Goal: Information Seeking & Learning: Learn about a topic

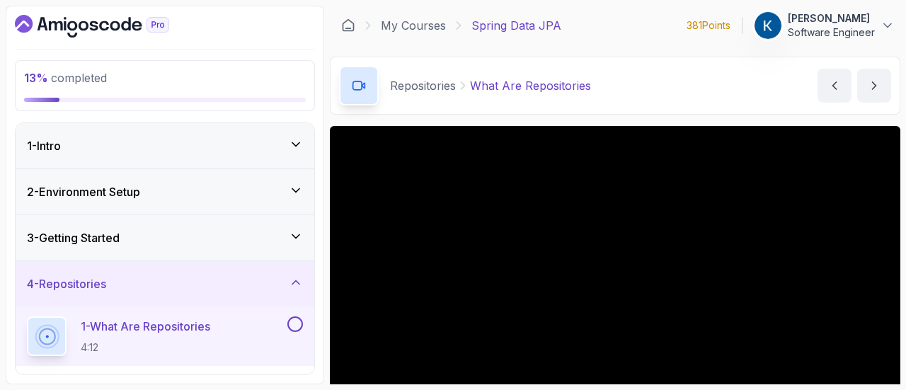
scroll to position [121, 0]
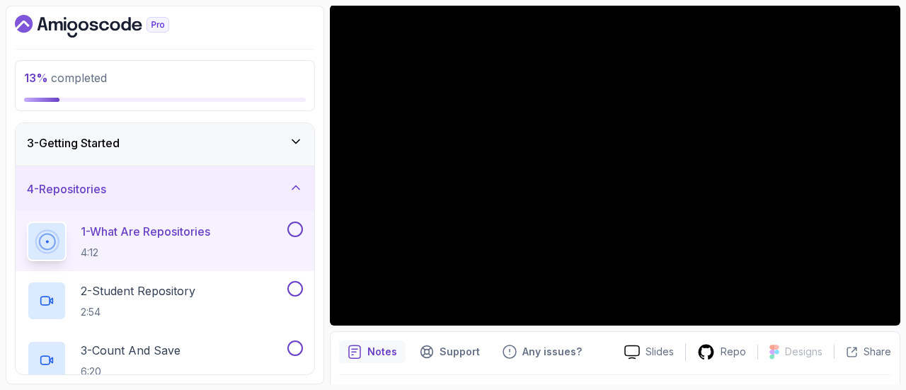
click at [254, 244] on div "1 - What Are Repositories 4:12" at bounding box center [156, 242] width 258 height 40
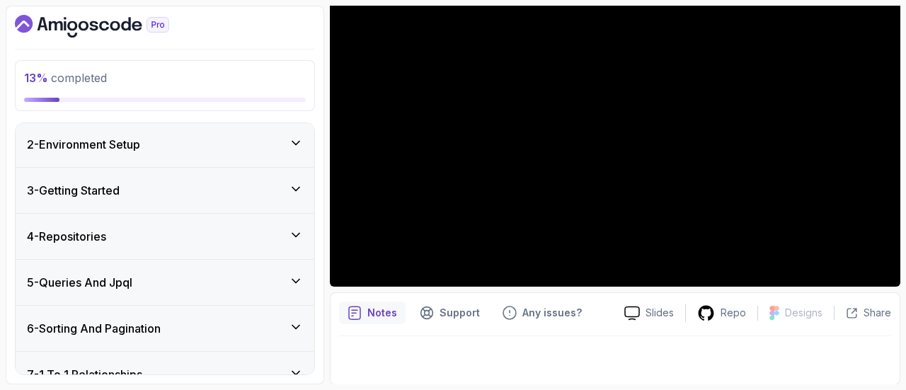
scroll to position [277, 0]
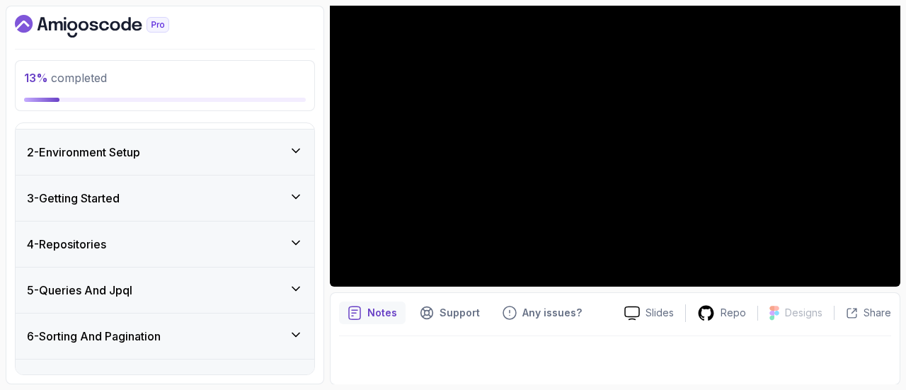
click at [248, 236] on div "4 - Repositories" at bounding box center [165, 244] width 276 height 17
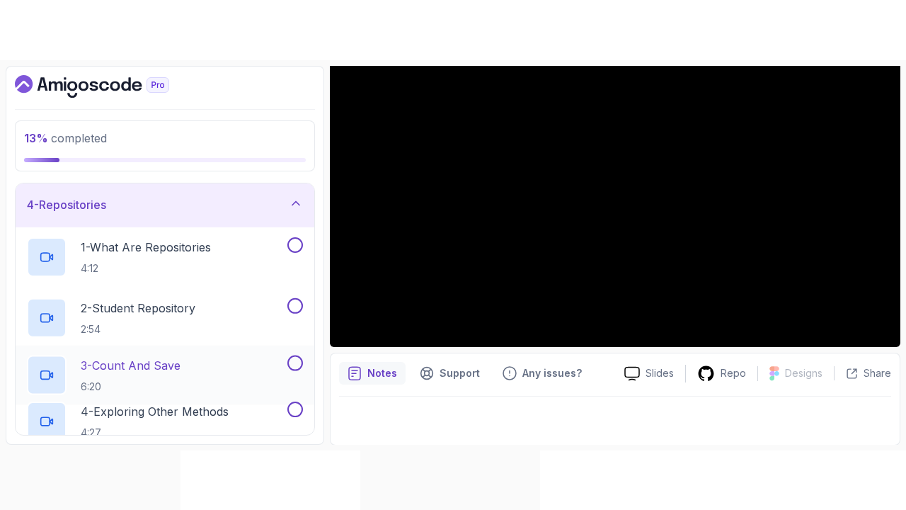
scroll to position [118, 0]
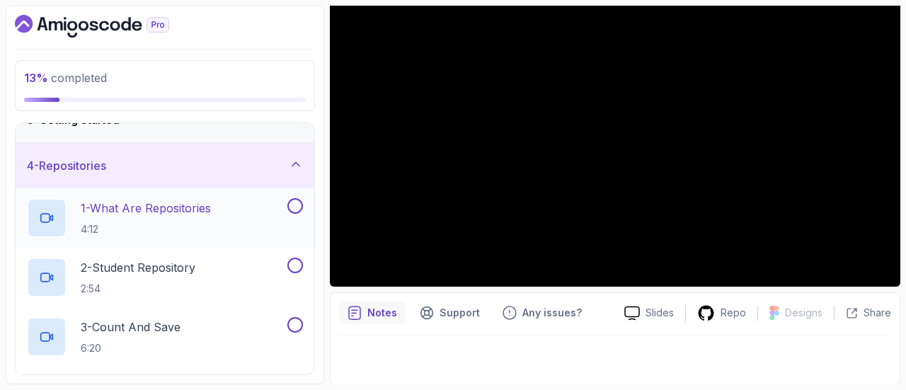
click at [249, 220] on div "1 - What Are Repositories 4:12" at bounding box center [156, 218] width 258 height 40
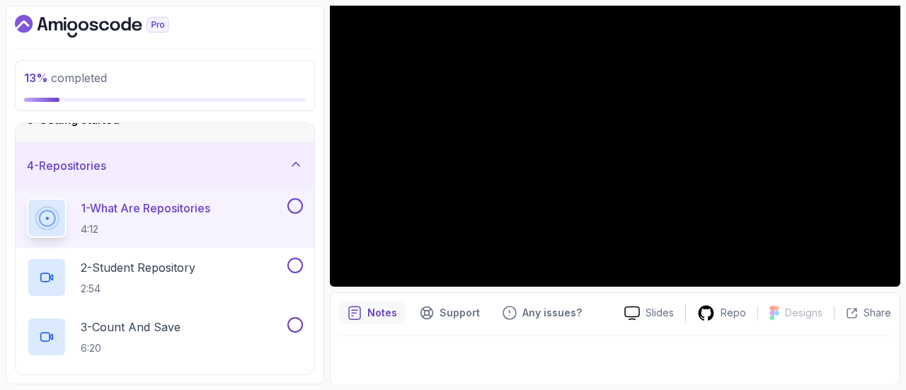
scroll to position [40, 0]
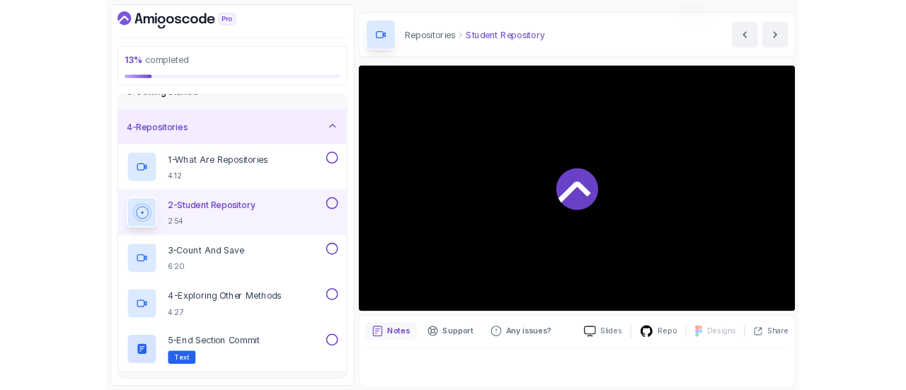
scroll to position [160, 0]
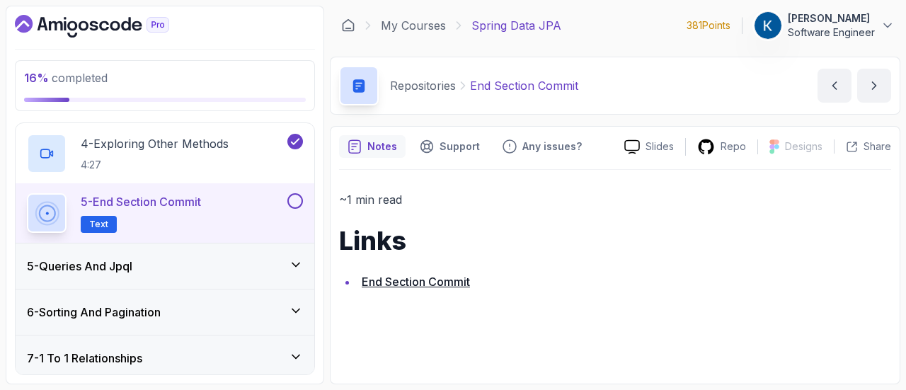
scroll to position [362, 0]
click at [276, 268] on div "5 - Queries And Jpql" at bounding box center [165, 265] width 276 height 17
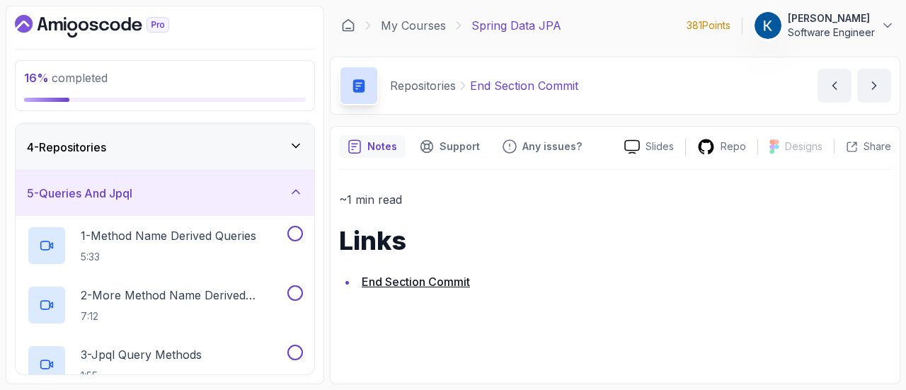
scroll to position [136, 0]
click at [200, 253] on p "5:33" at bounding box center [169, 258] width 176 height 14
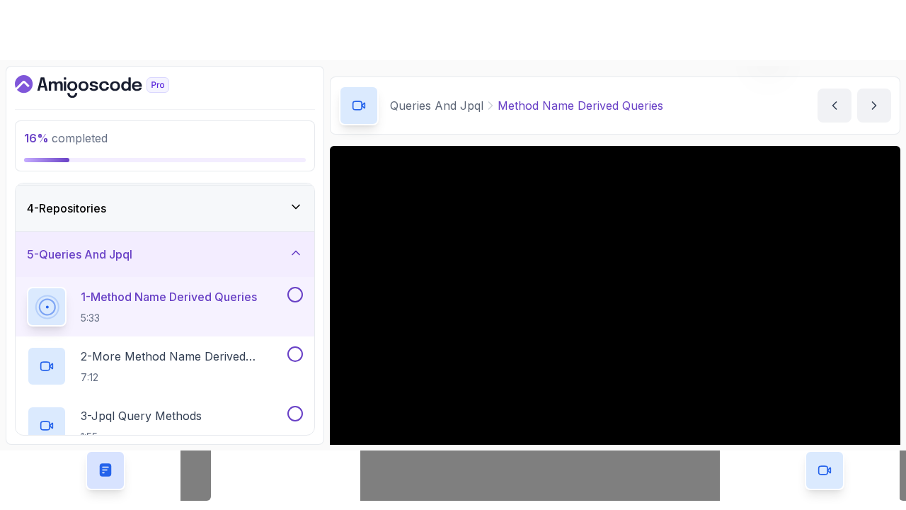
scroll to position [107, 0]
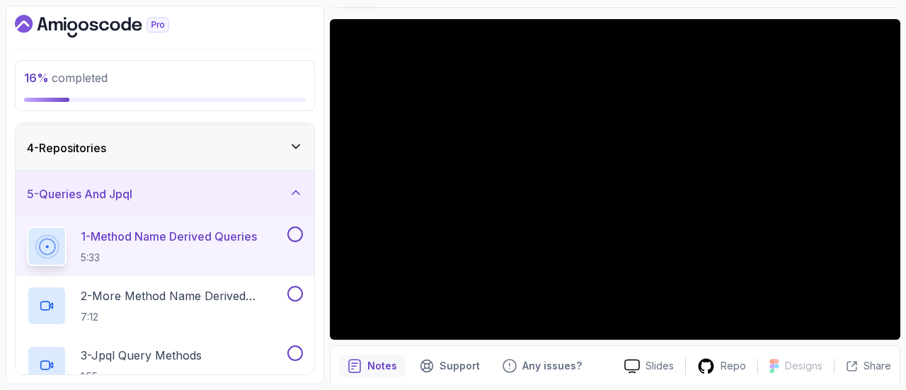
click at [905, 192] on section "16 % completed 1 - Intro 2 - Environment Setup 3 - Getting Started 4 - Reposito…" at bounding box center [453, 195] width 906 height 390
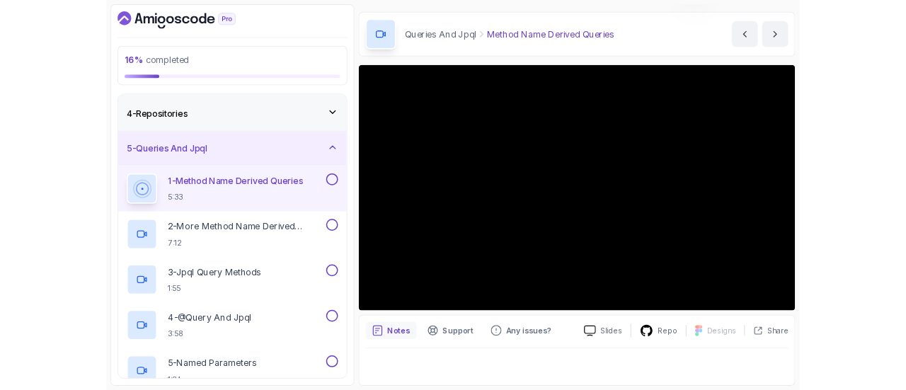
scroll to position [40, 0]
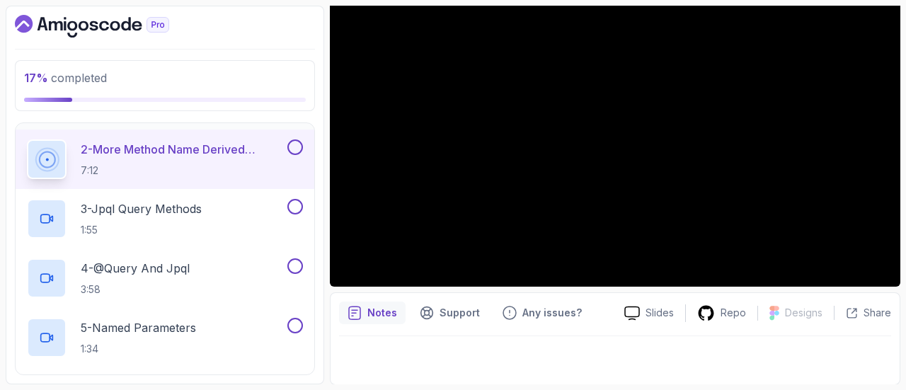
scroll to position [287, 0]
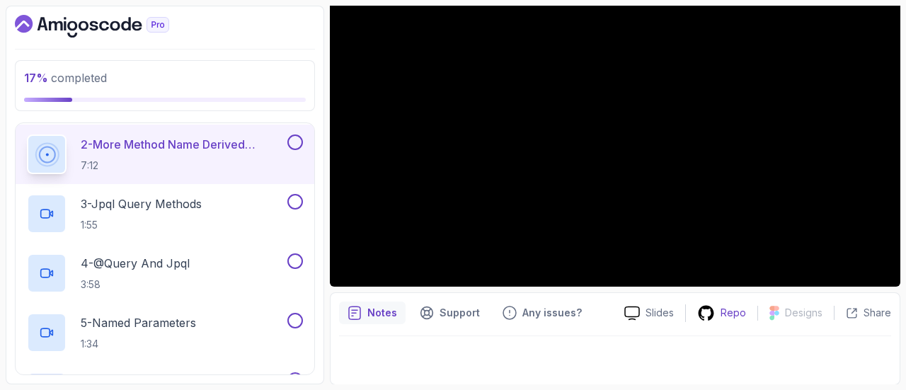
click at [725, 316] on p "Repo" at bounding box center [733, 313] width 25 height 14
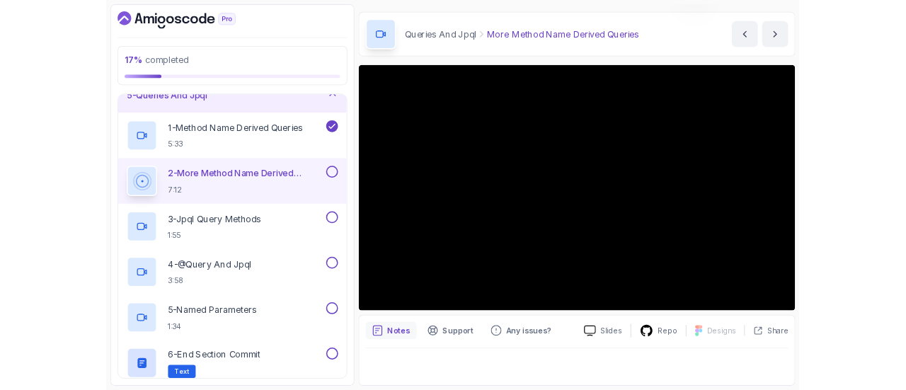
scroll to position [40, 0]
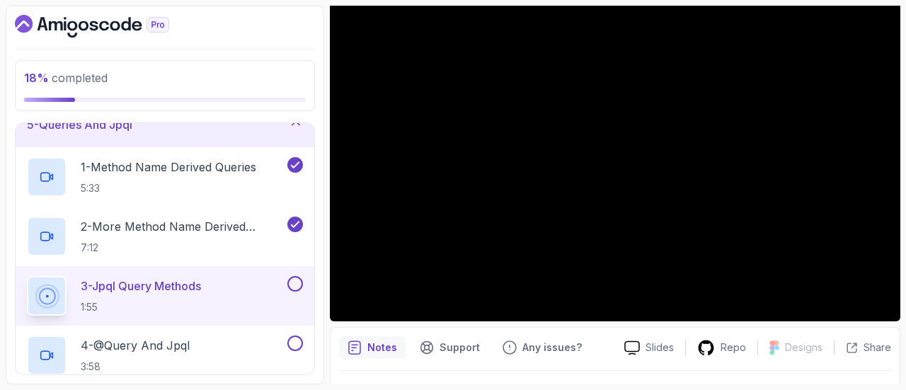
scroll to position [40, 0]
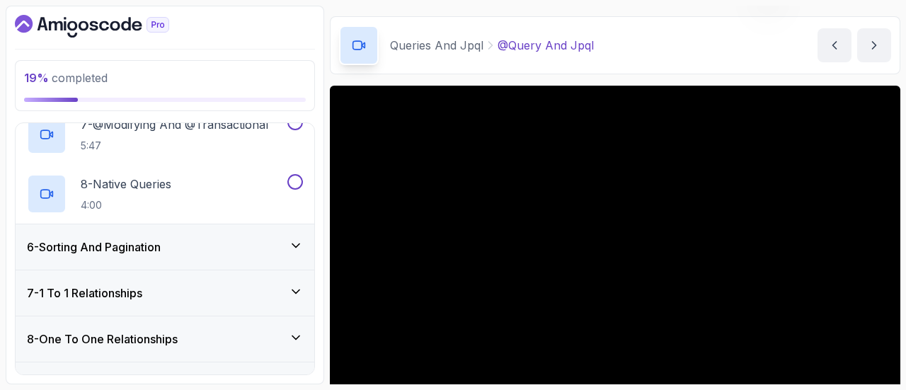
scroll to position [606, 0]
click at [248, 248] on div "6 - Sorting And Pagination" at bounding box center [165, 245] width 276 height 17
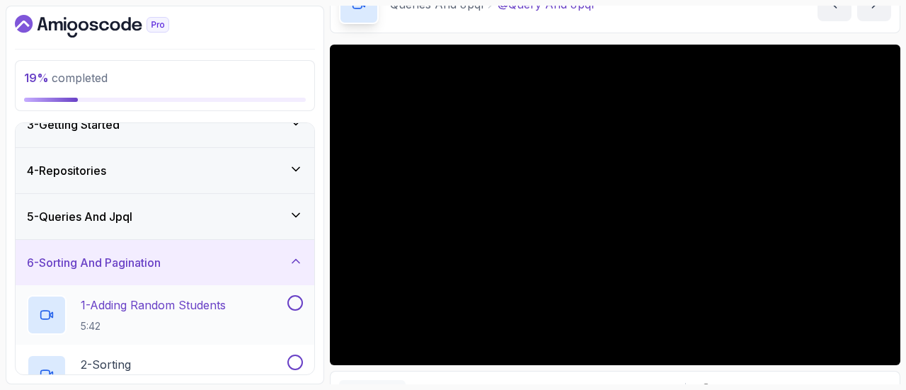
scroll to position [108, 0]
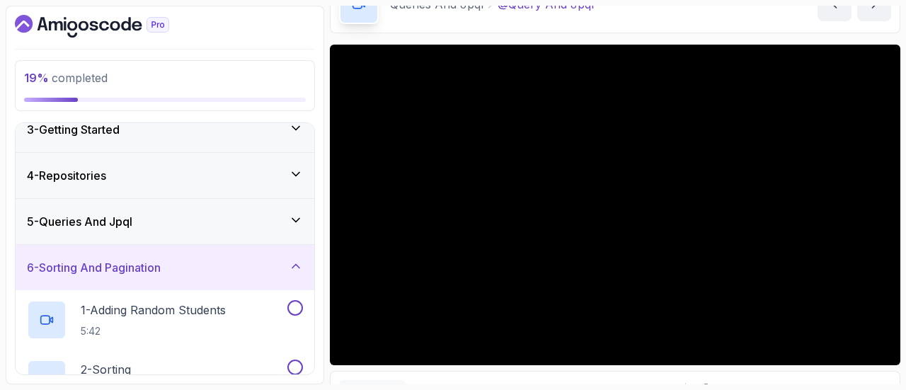
click at [229, 259] on div "6 - Sorting And Pagination" at bounding box center [165, 267] width 276 height 17
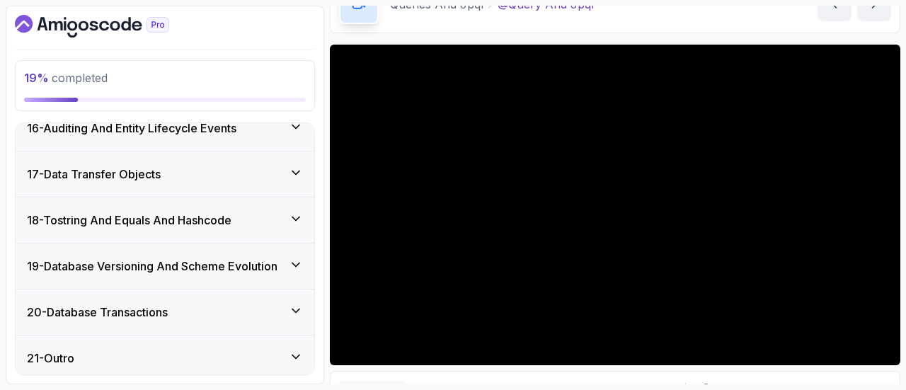
scroll to position [40, 0]
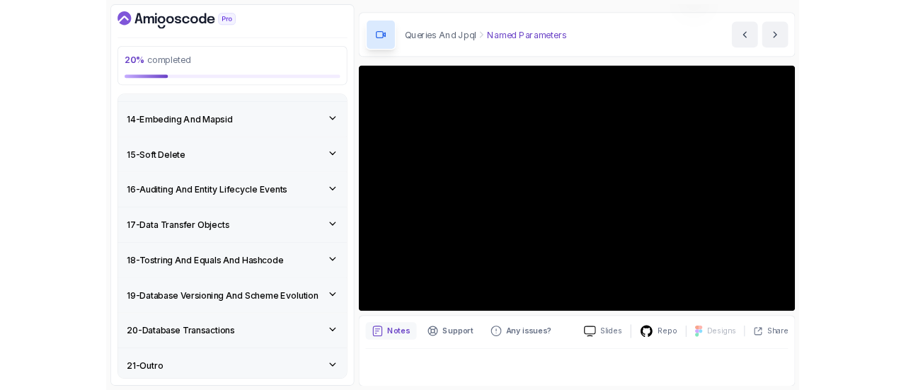
scroll to position [81, 0]
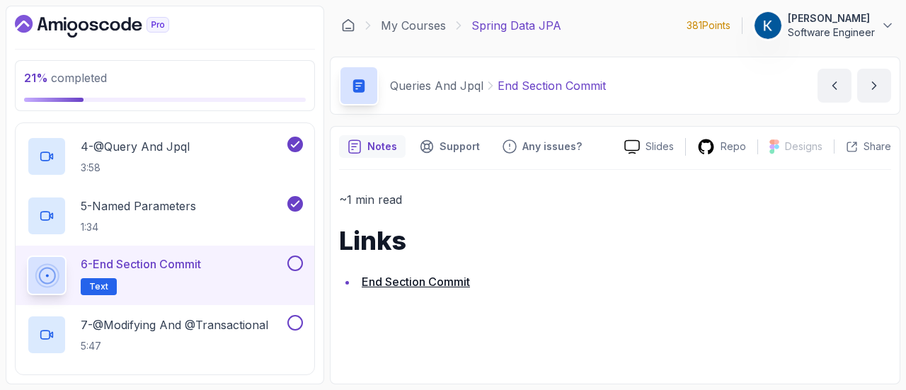
scroll to position [399, 0]
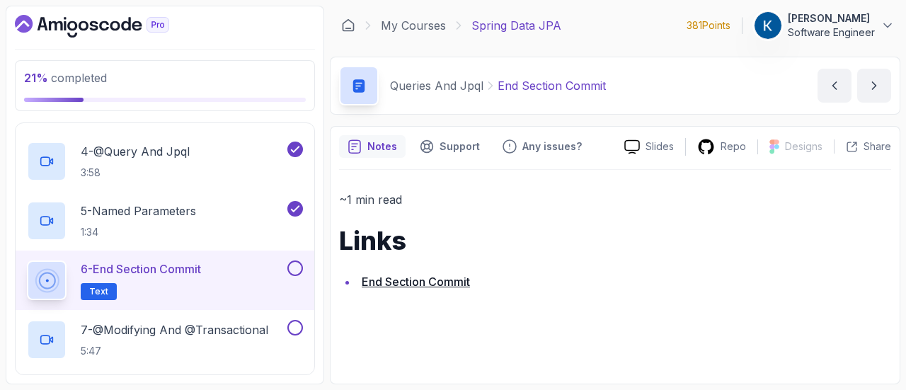
click at [299, 263] on button at bounding box center [295, 268] width 16 height 16
click at [243, 350] on p "5:47" at bounding box center [175, 351] width 188 height 14
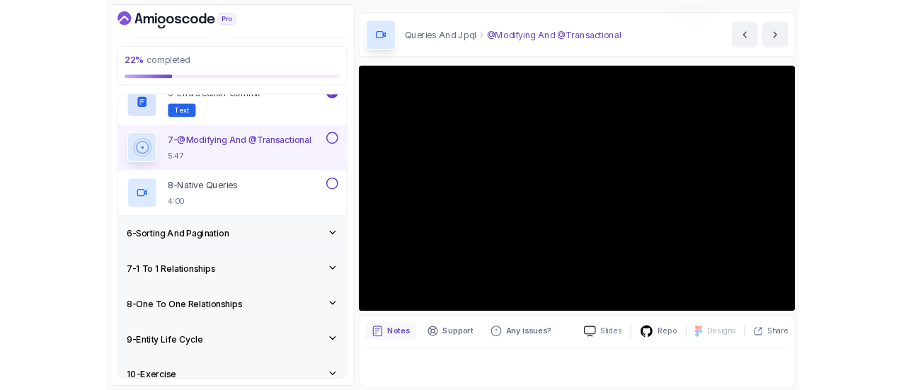
scroll to position [103, 0]
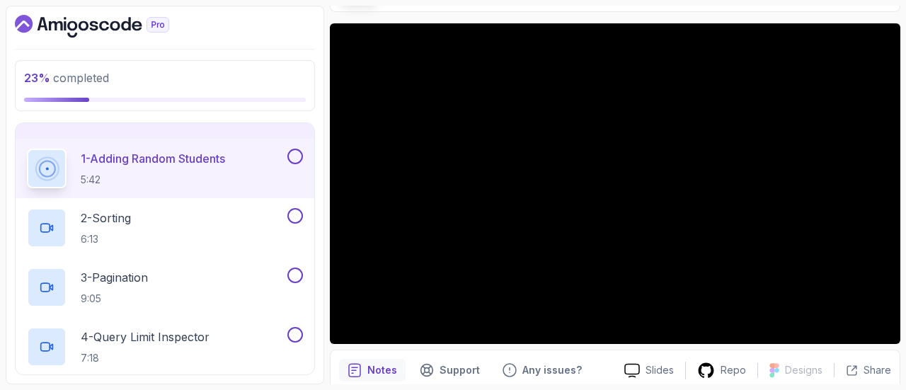
scroll to position [247, 0]
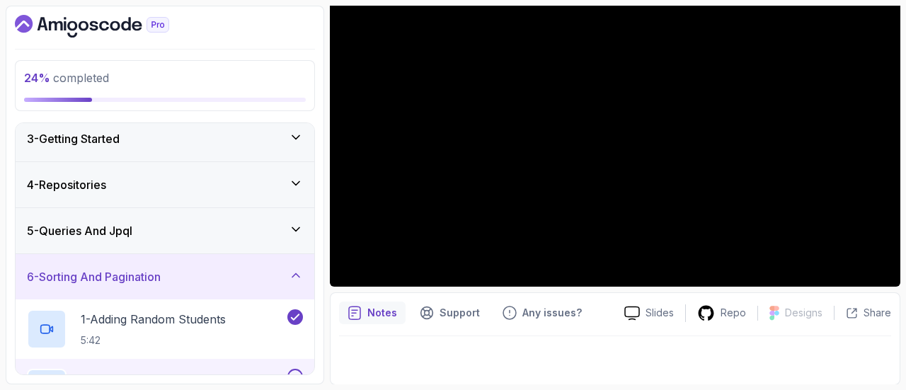
scroll to position [66, 0]
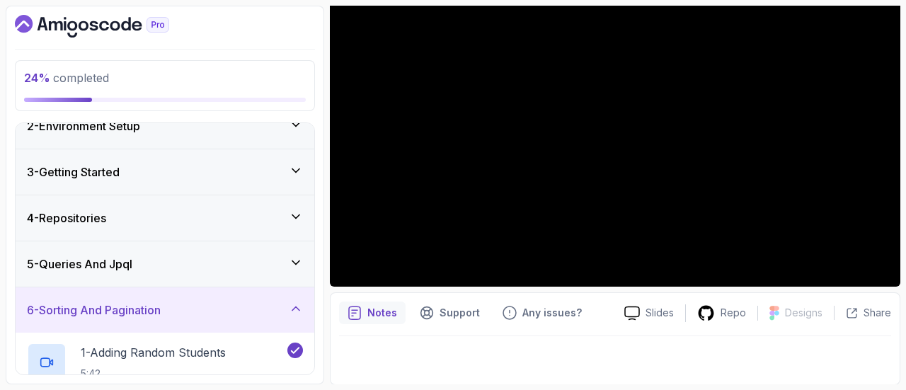
click at [204, 258] on div "5 - Queries And Jpql" at bounding box center [165, 264] width 276 height 17
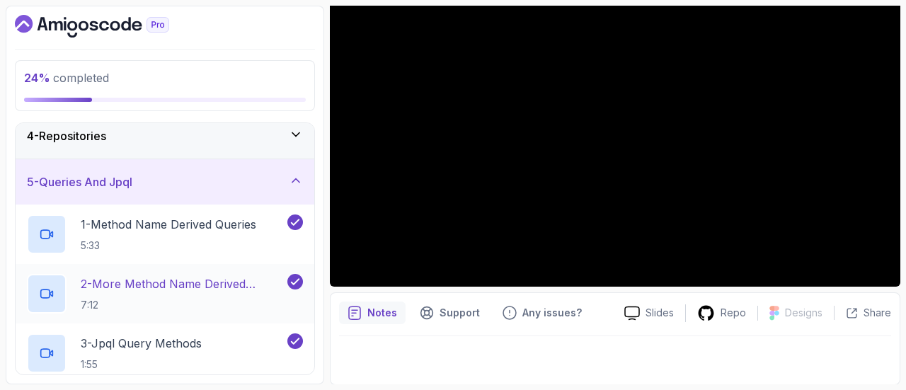
scroll to position [147, 0]
click at [228, 175] on div "5 - Queries And Jpql" at bounding box center [165, 182] width 276 height 17
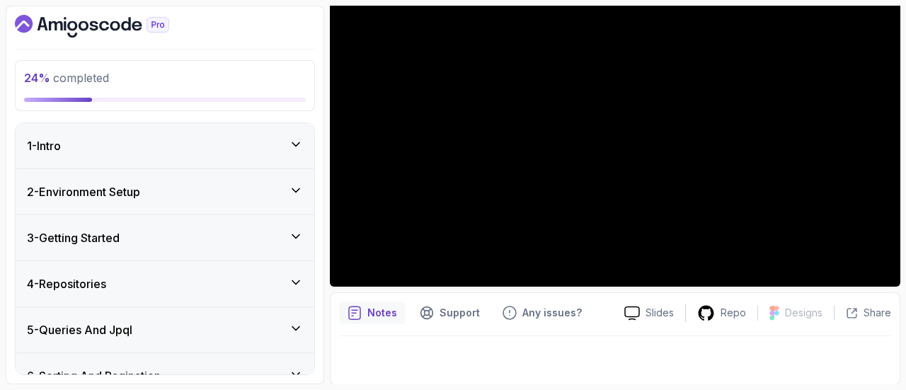
scroll to position [152, 0]
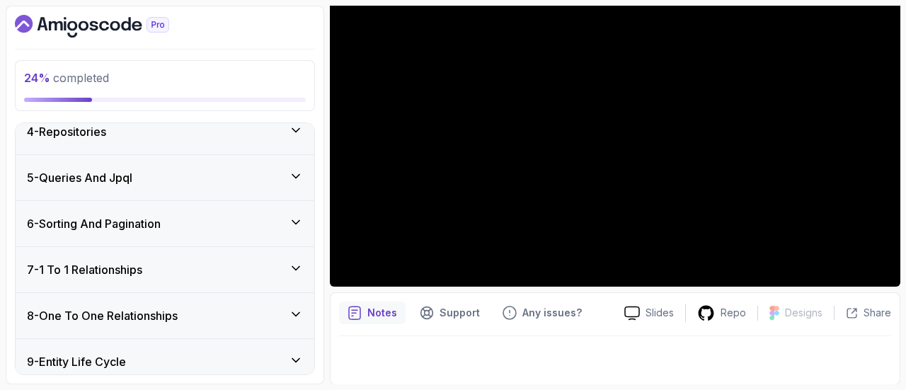
click at [187, 226] on div "6 - Sorting And Pagination" at bounding box center [165, 223] width 276 height 17
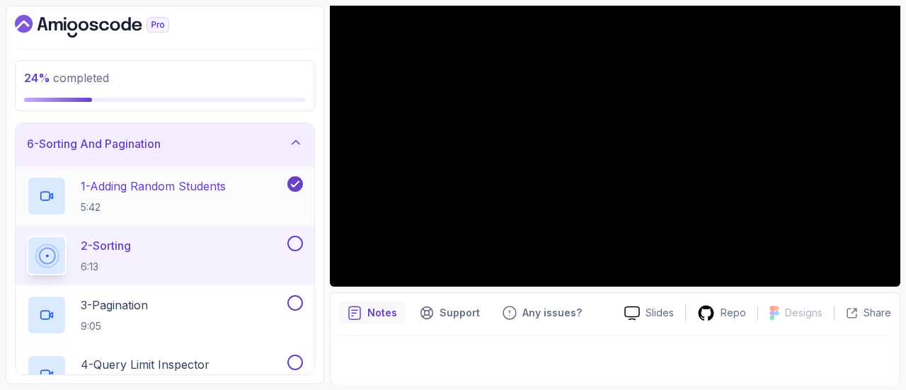
scroll to position [239, 0]
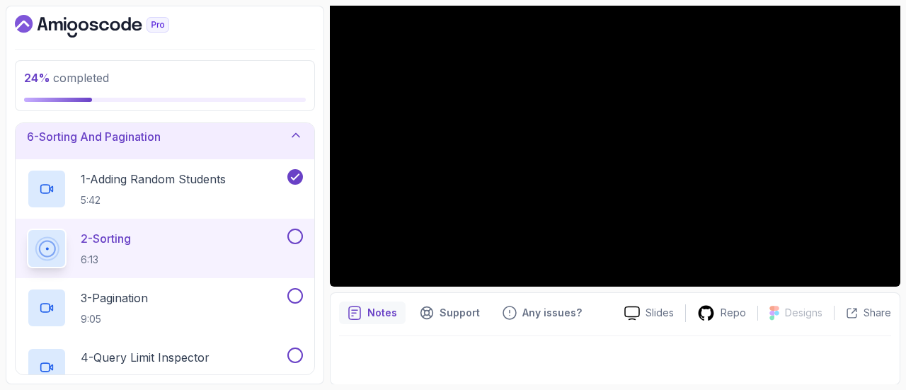
click at [292, 237] on button at bounding box center [295, 237] width 16 height 16
click at [250, 299] on div "3 - Pagination 9:05" at bounding box center [156, 308] width 258 height 40
